Goal: Find specific page/section: Find specific page/section

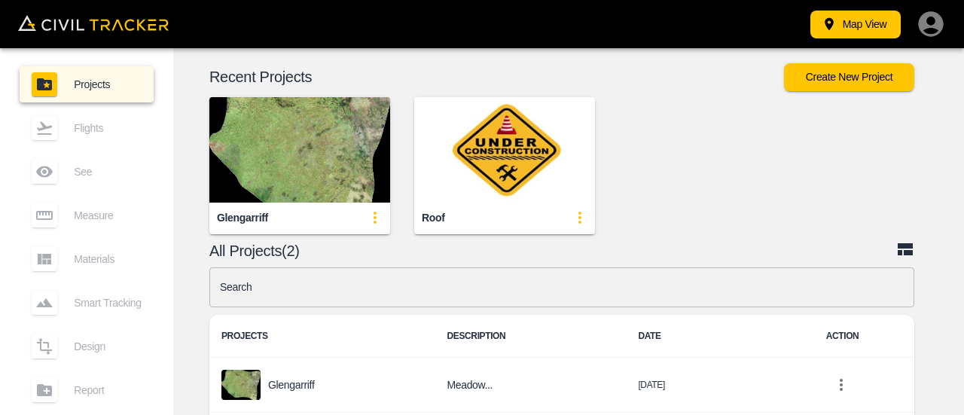
click at [315, 153] on img "button" at bounding box center [299, 149] width 181 height 105
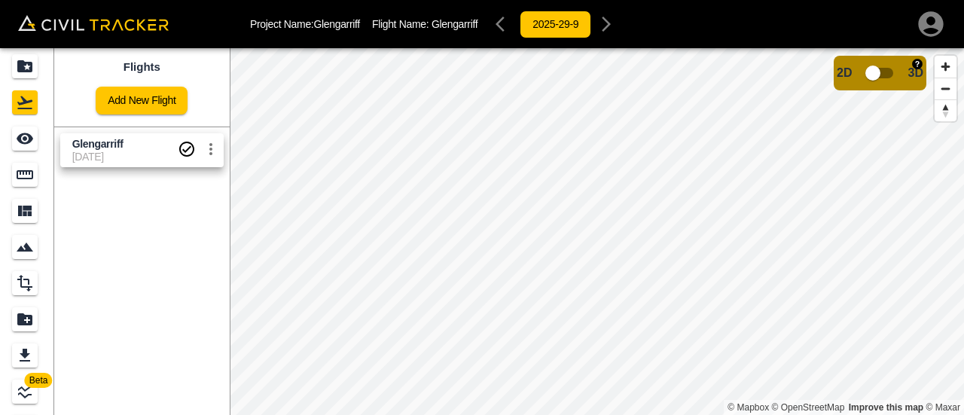
click at [880, 73] on input "checkbox" at bounding box center [873, 73] width 86 height 29
